Goal: Task Accomplishment & Management: Use online tool/utility

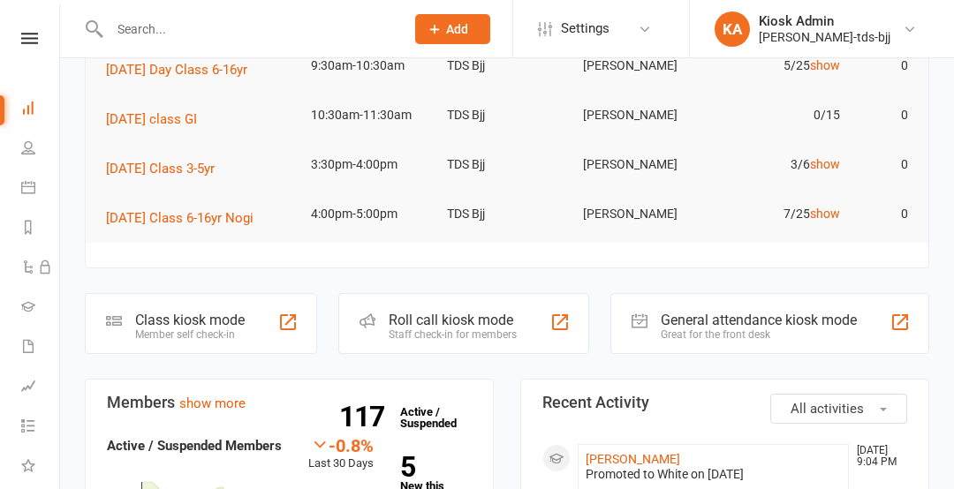
click at [253, 324] on div "Class kiosk mode Member self check-in" at bounding box center [201, 323] width 232 height 61
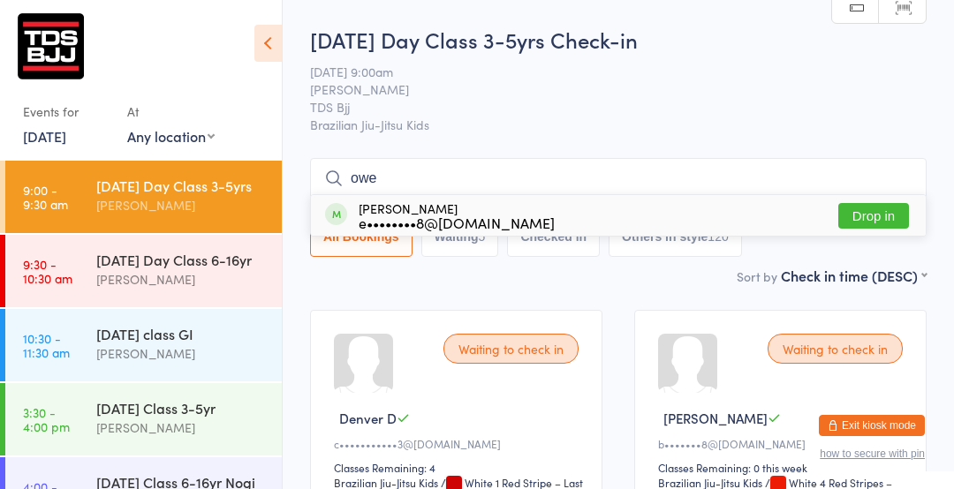
type input "owe"
click at [873, 216] on button "Drop in" at bounding box center [873, 216] width 71 height 26
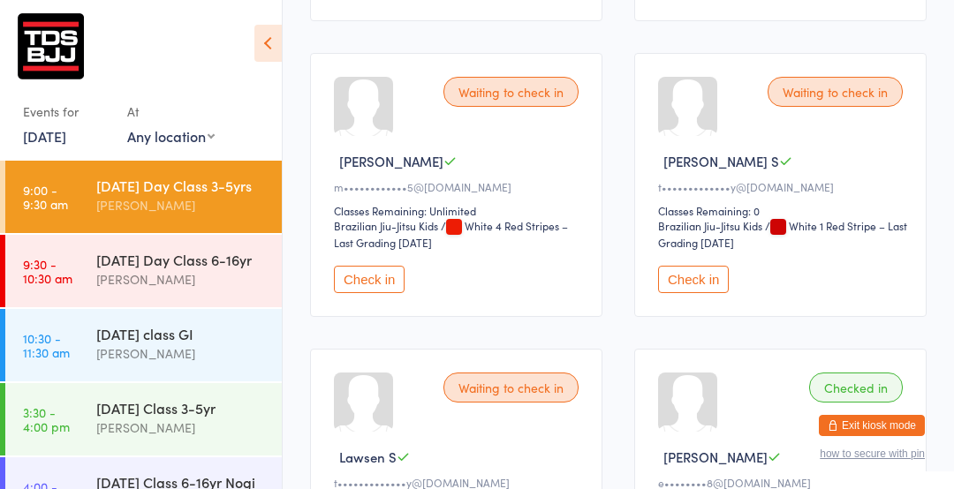
scroll to position [555, 0]
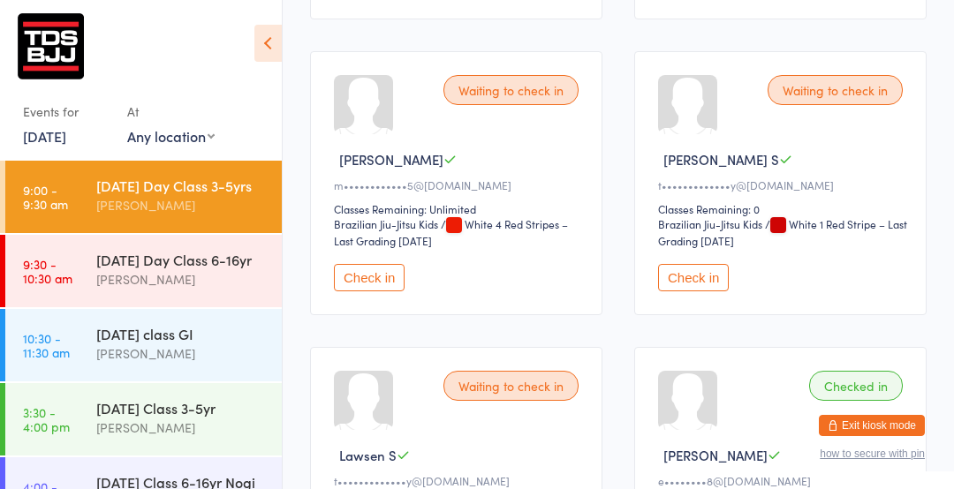
click at [699, 286] on button "Check in" at bounding box center [693, 277] width 71 height 27
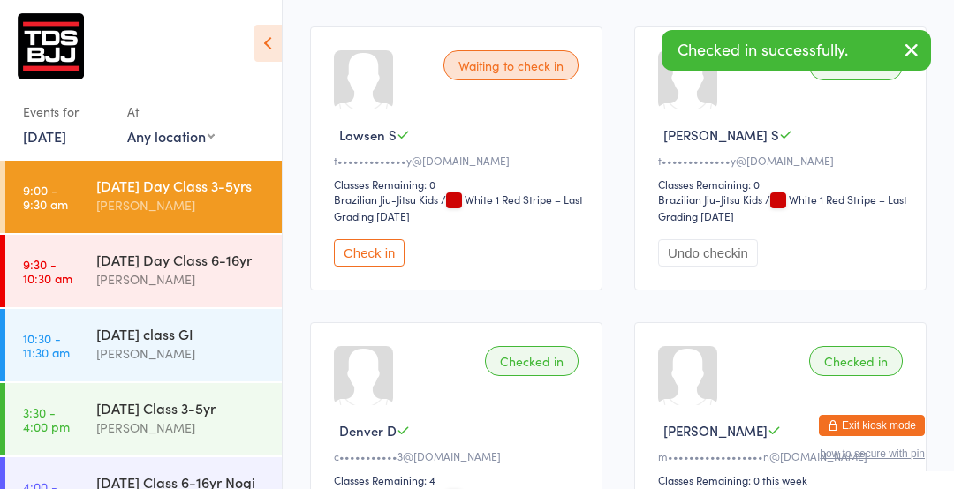
scroll to position [575, 0]
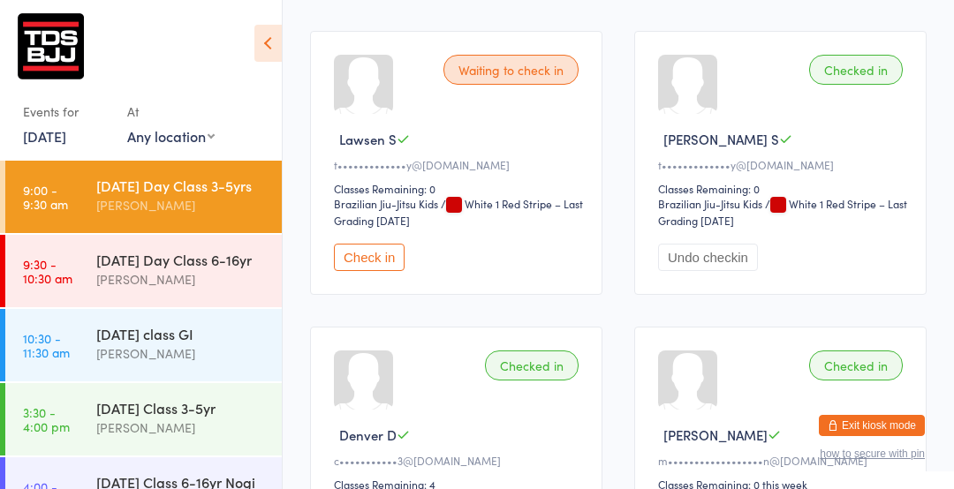
click at [375, 259] on button "Check in" at bounding box center [369, 257] width 71 height 27
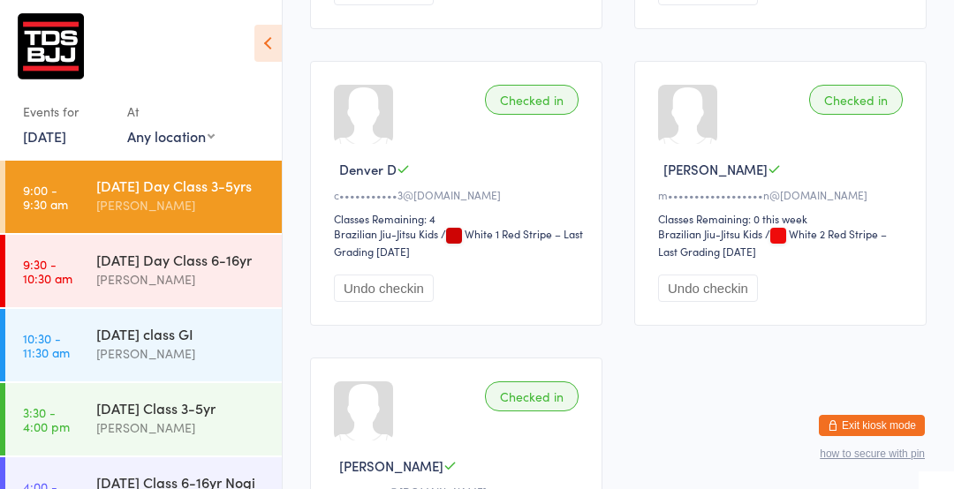
scroll to position [837, 0]
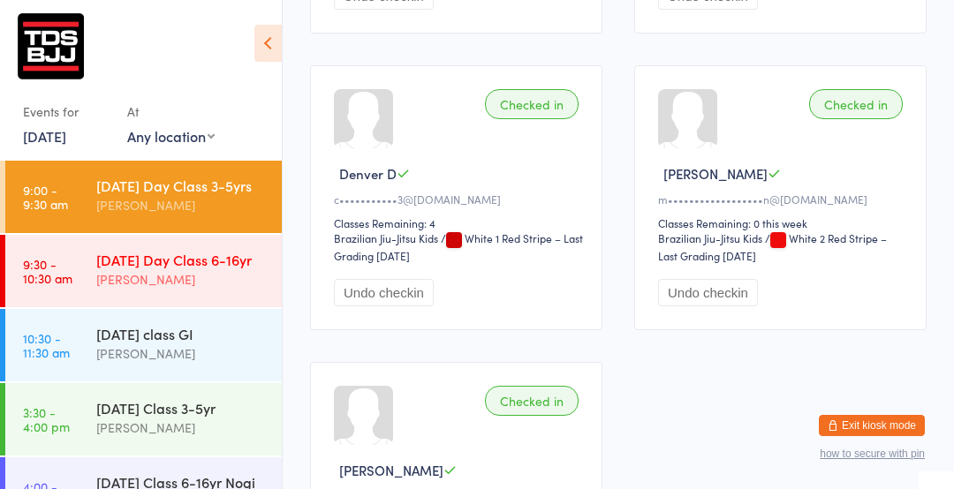
click at [175, 269] on div "[DATE] Day Class 6-16yr" at bounding box center [181, 259] width 171 height 19
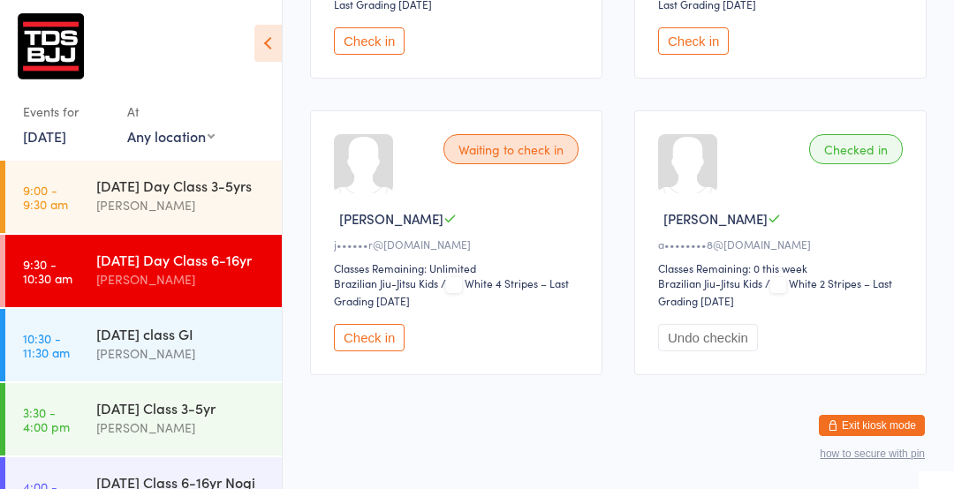
scroll to position [794, 0]
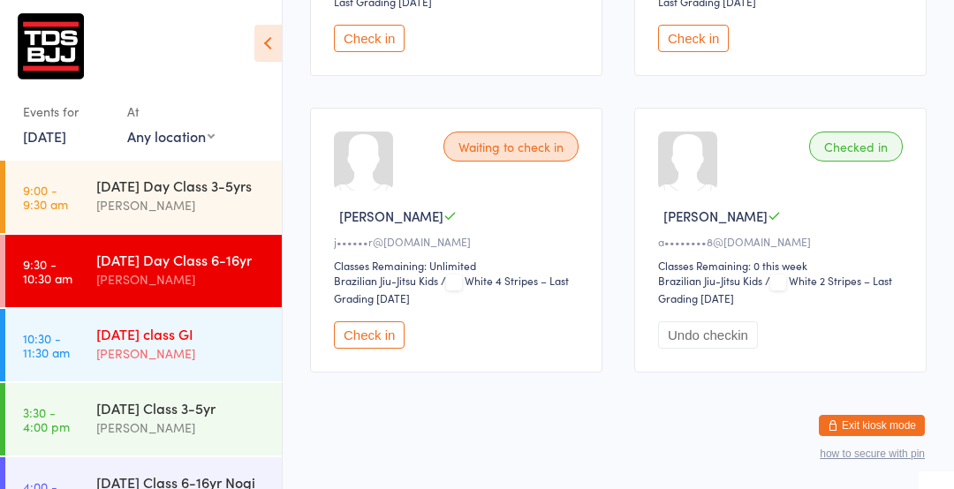
click at [139, 379] on div "Adults Day class GI Gary Porter" at bounding box center [189, 344] width 186 height 70
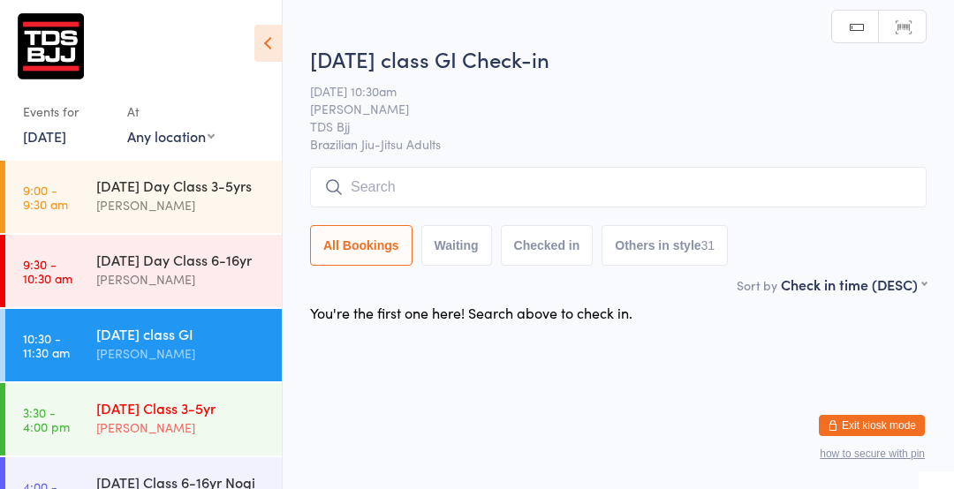
click at [178, 438] on div "[PERSON_NAME]" at bounding box center [181, 428] width 171 height 20
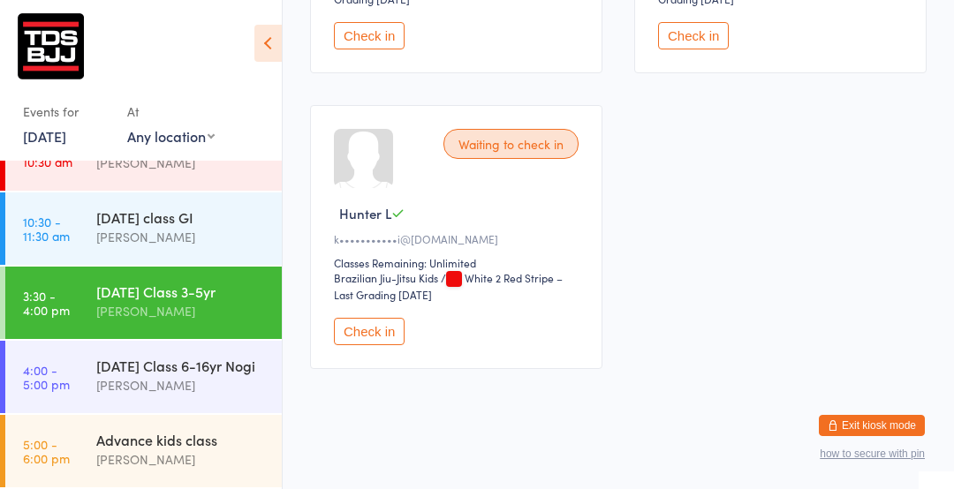
scroll to position [500, 0]
click at [63, 396] on link "4:00 - 5:00 pm Wednesday Class 6-16yr Nogi Gary Porter" at bounding box center [143, 377] width 277 height 72
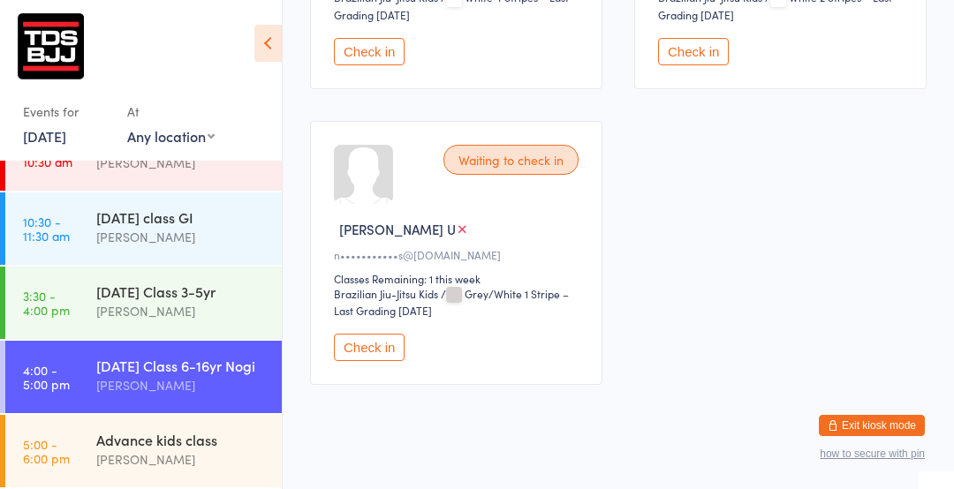
scroll to position [1088, 0]
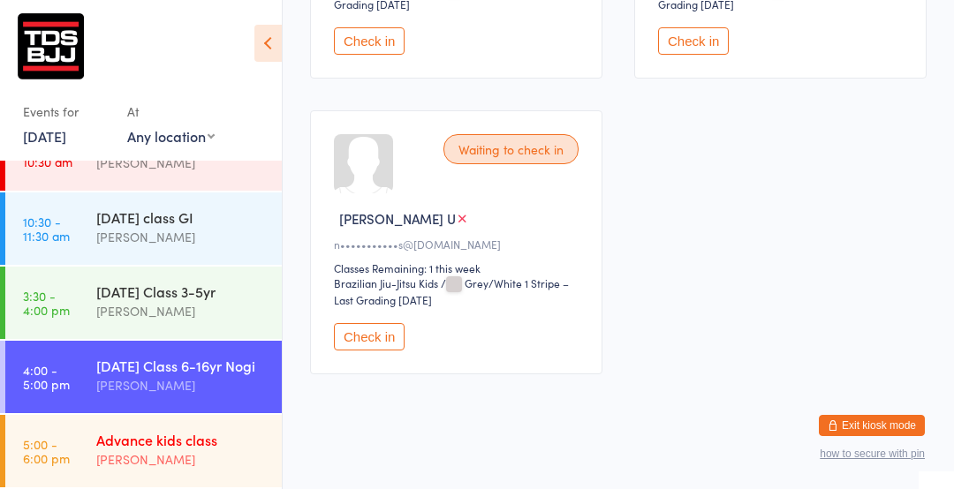
click at [122, 469] on div "[PERSON_NAME]" at bounding box center [181, 460] width 171 height 20
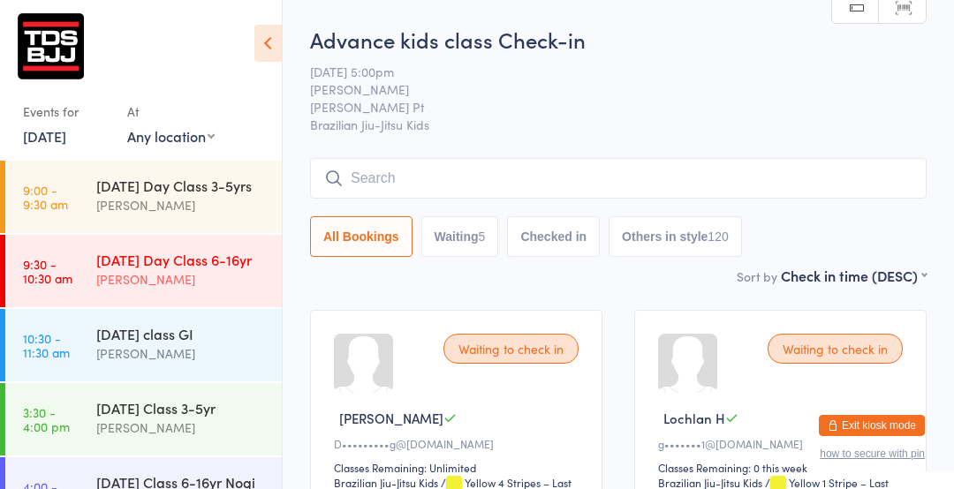
click at [127, 269] on div "[DATE] Day Class 6-16yr" at bounding box center [181, 259] width 171 height 19
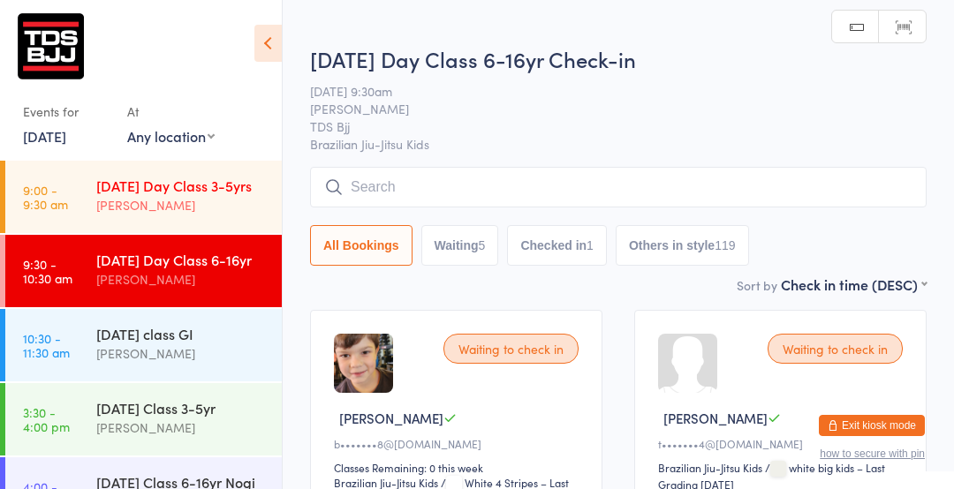
click at [153, 216] on div "[PERSON_NAME]" at bounding box center [181, 205] width 171 height 20
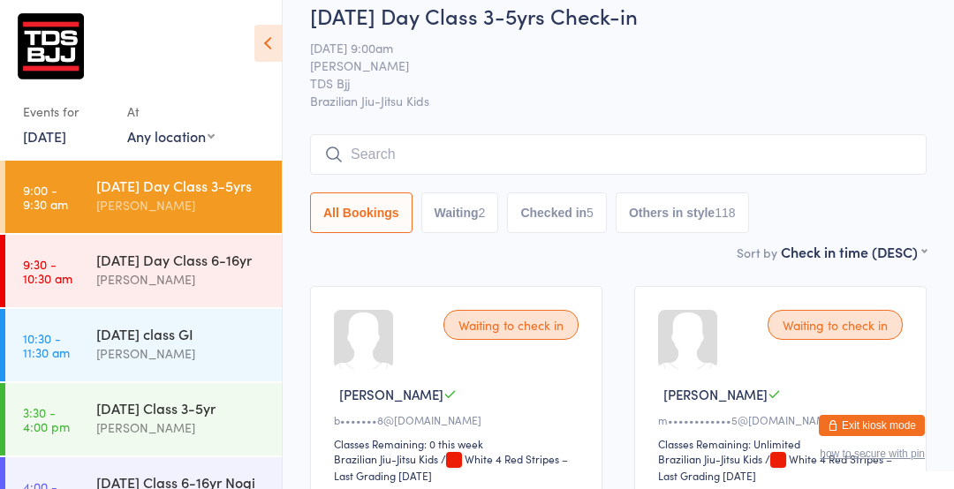
scroll to position [26, 0]
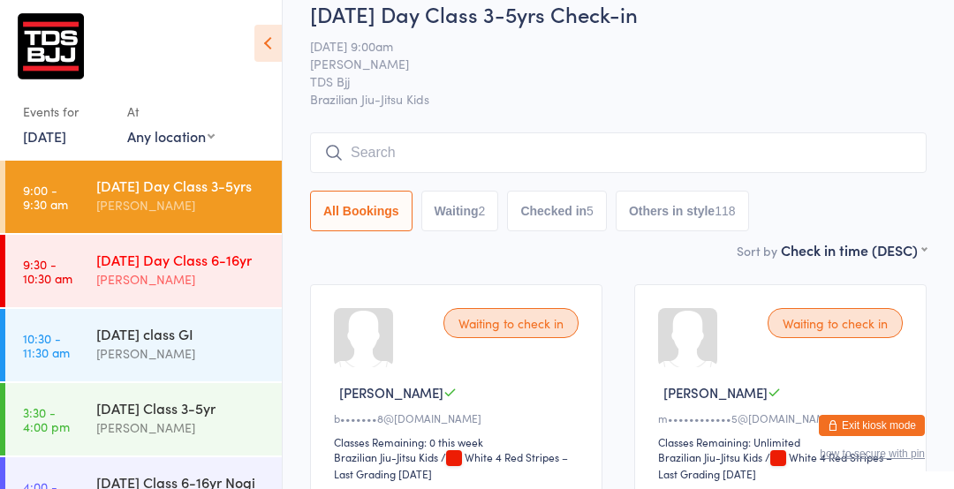
click at [68, 307] on link "9:30 - 10:30 am Wednesday Day Class 6-16yr Gary Porter" at bounding box center [143, 271] width 277 height 72
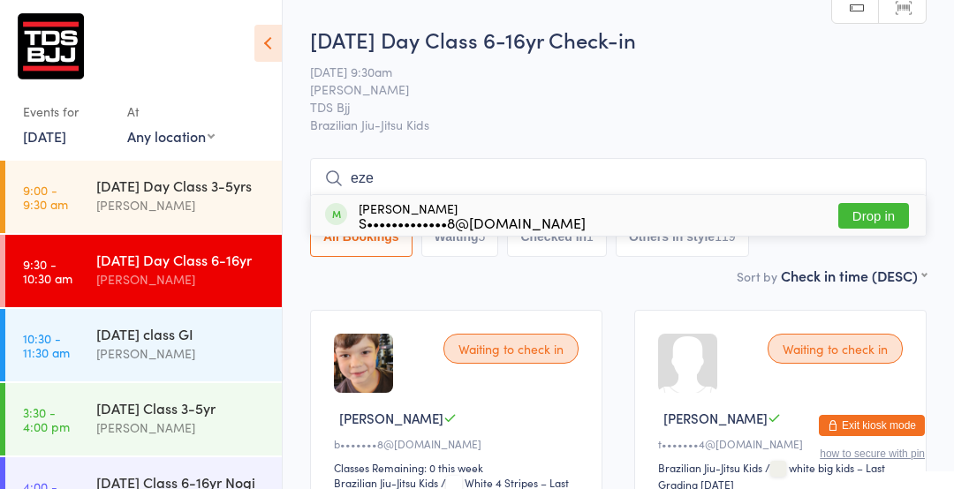
type input "eze"
click at [869, 225] on button "Drop in" at bounding box center [873, 216] width 71 height 26
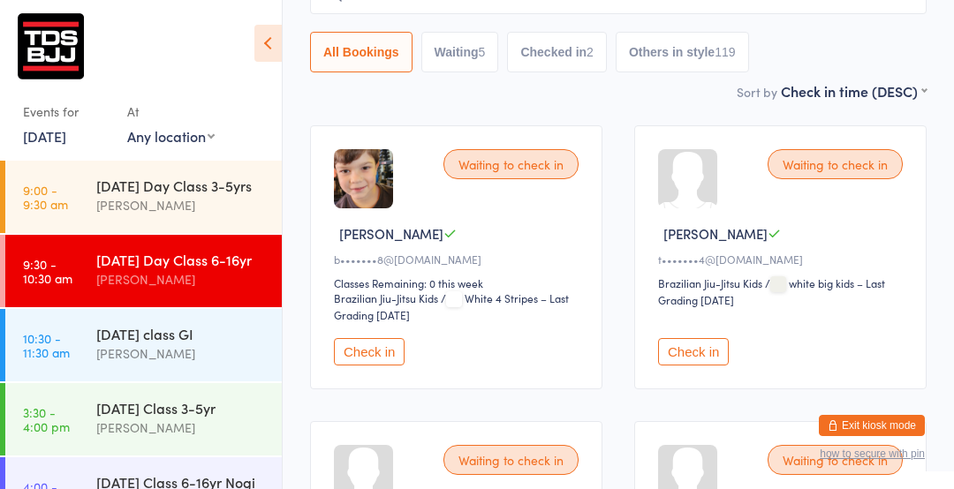
scroll to position [186, 0]
click at [671, 343] on button "Check in" at bounding box center [693, 350] width 71 height 27
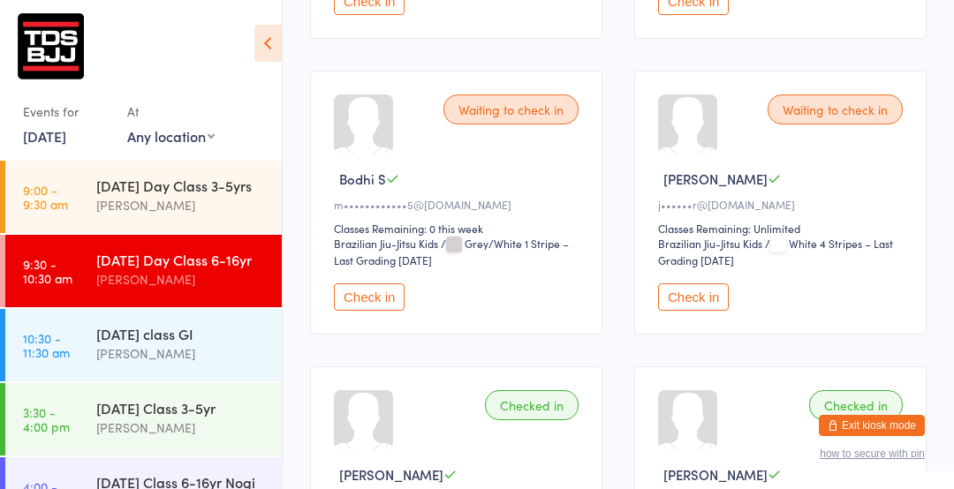
scroll to position [538, 0]
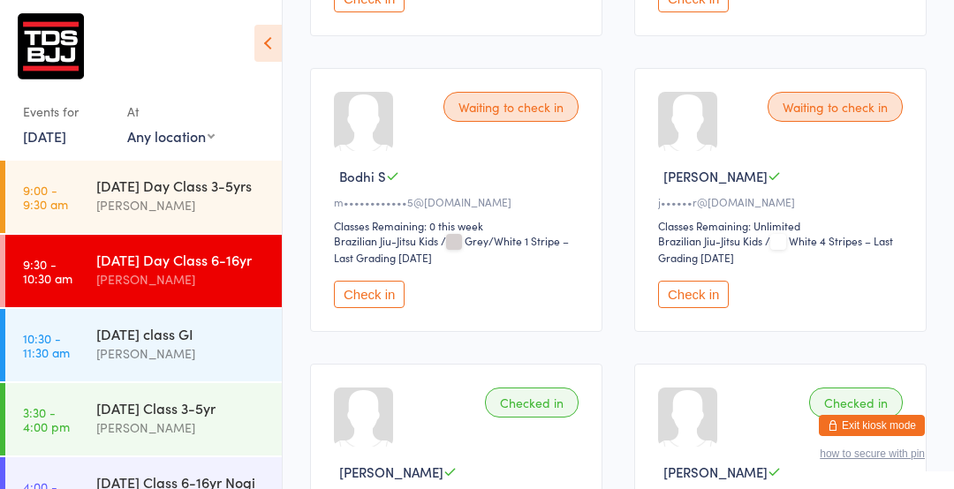
click at [365, 286] on button "Check in" at bounding box center [369, 294] width 71 height 27
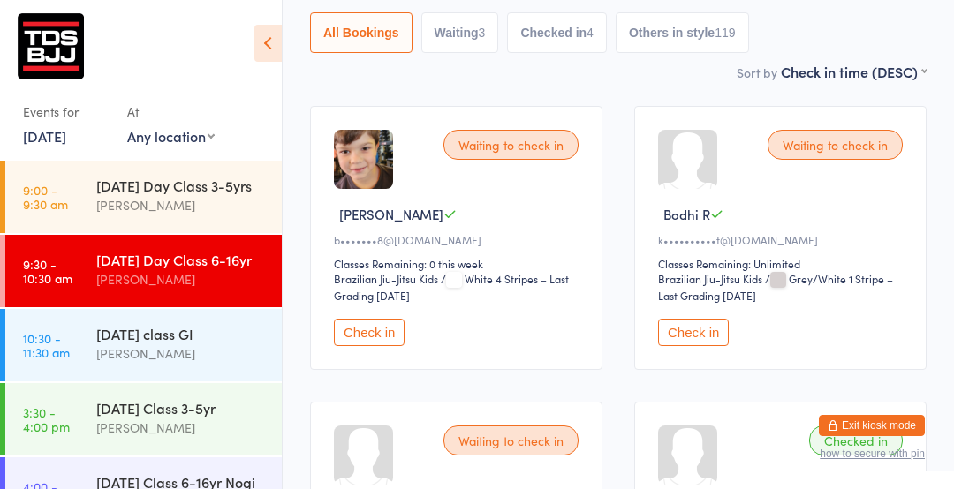
scroll to position [208, 0]
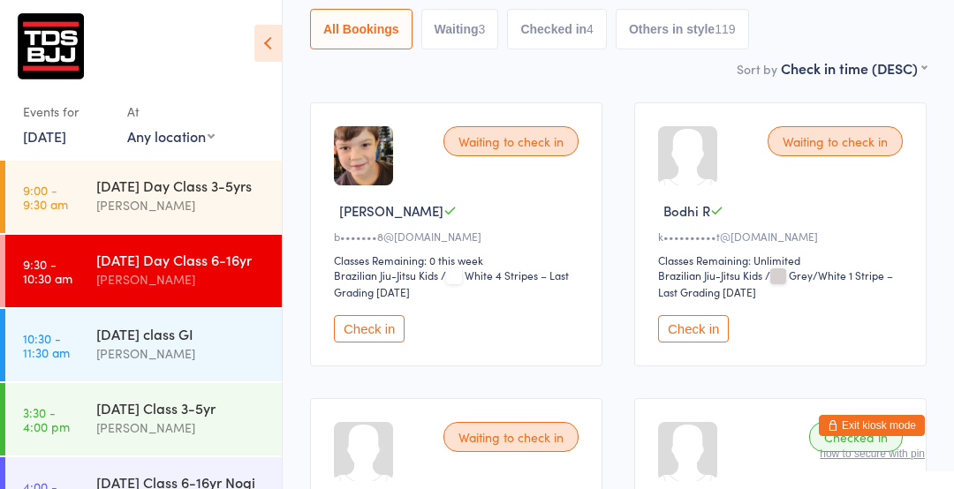
click at [690, 330] on button "Check in" at bounding box center [693, 328] width 71 height 27
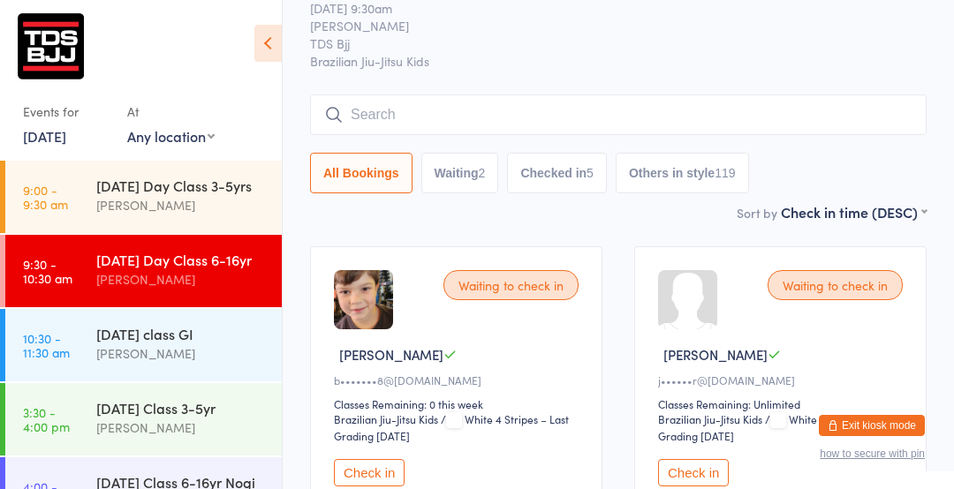
scroll to position [63, 0]
click at [527, 102] on input "search" at bounding box center [618, 115] width 617 height 41
click at [526, 122] on input "search" at bounding box center [618, 115] width 617 height 41
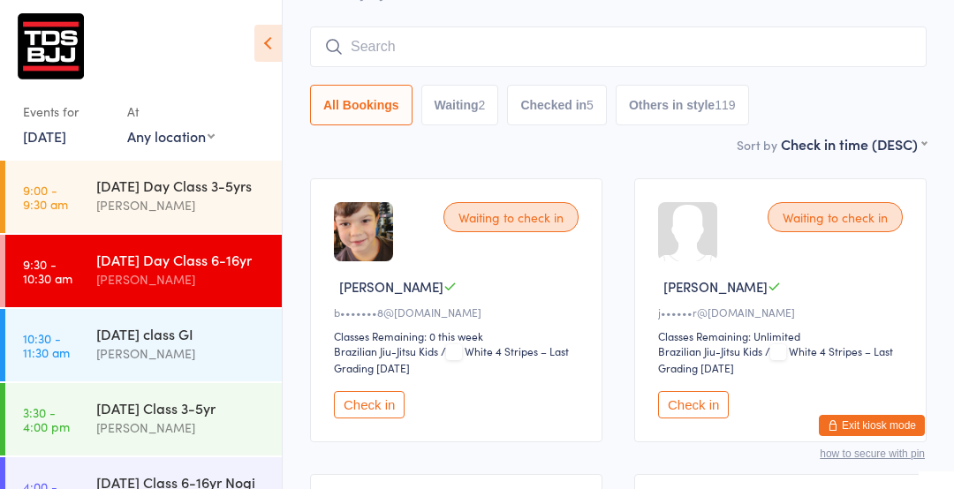
scroll to position [159, 0]
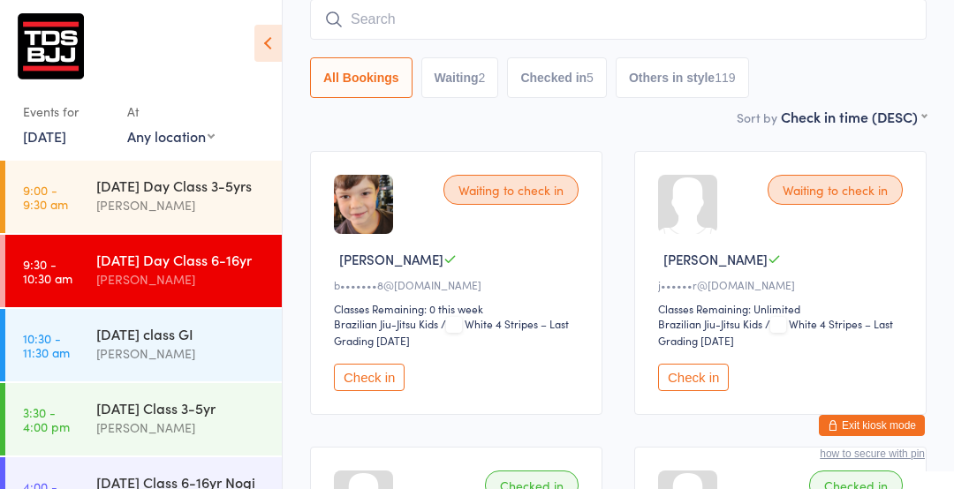
click at [545, 22] on input "search" at bounding box center [618, 19] width 617 height 41
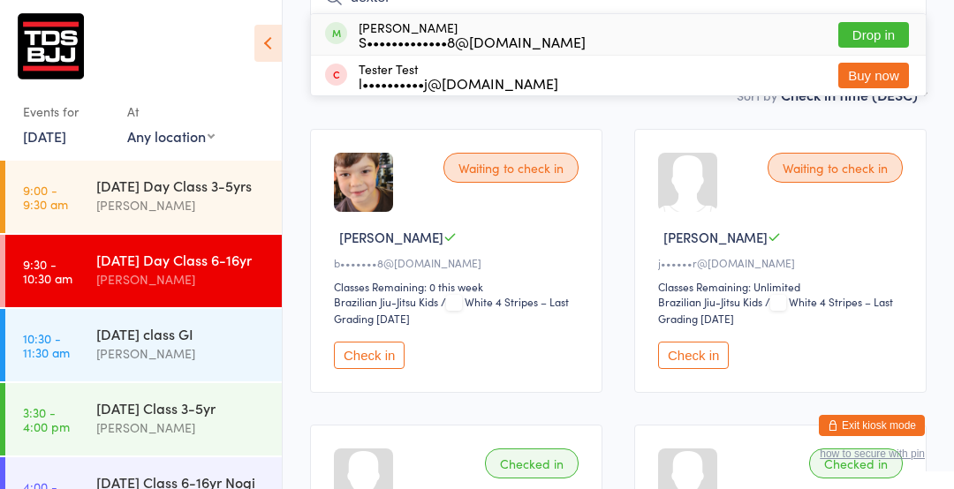
scroll to position [199, 0]
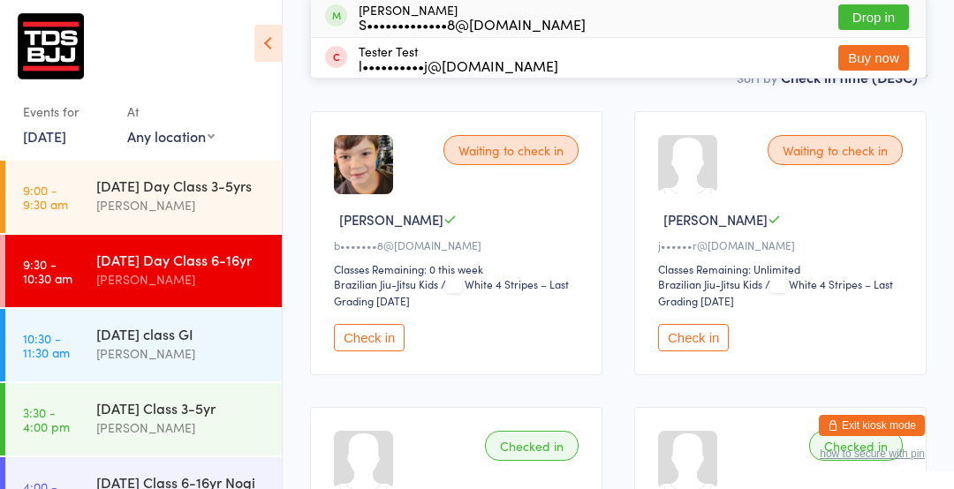
type input "dexter"
click at [868, 47] on button "Buy now" at bounding box center [873, 58] width 71 height 26
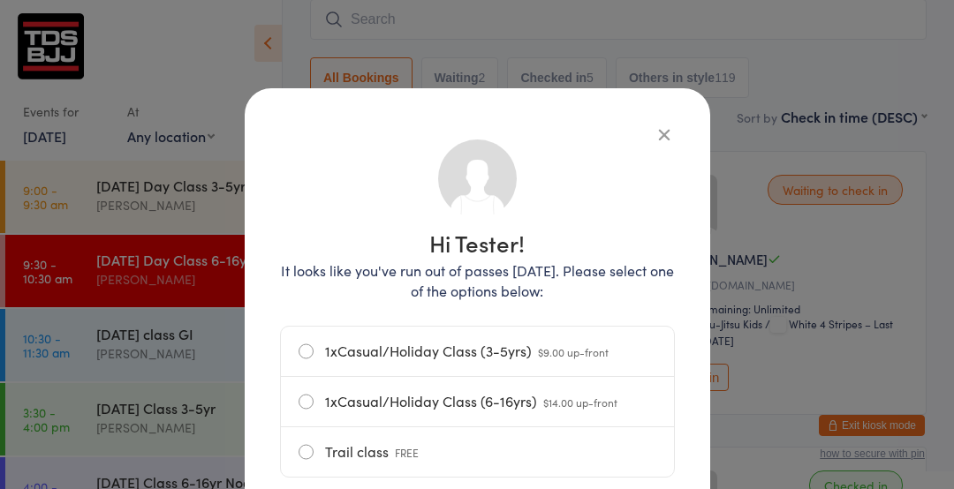
click at [669, 142] on icon "button" at bounding box center [664, 134] width 19 height 19
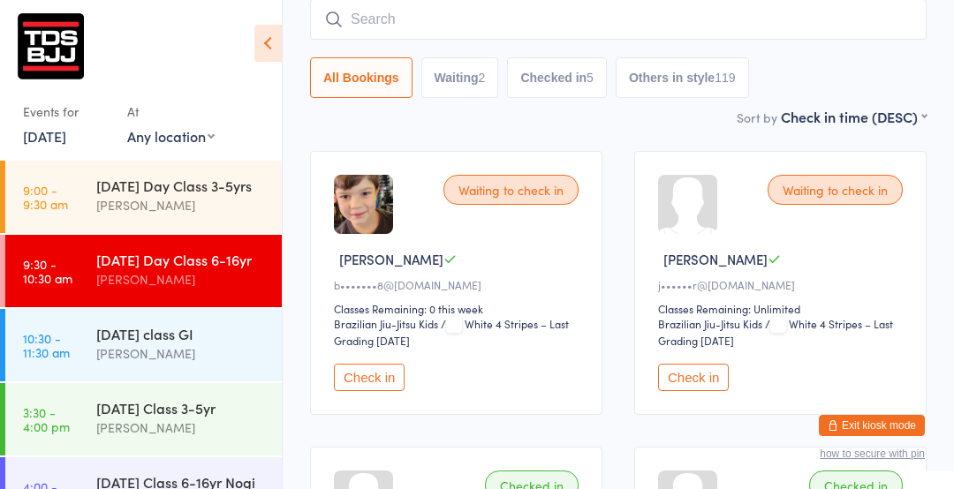
click at [618, 2] on input "search" at bounding box center [618, 19] width 617 height 41
click at [677, 36] on input "search" at bounding box center [618, 19] width 617 height 41
type input "oakley"
